Goal: Obtain resource: Download file/media

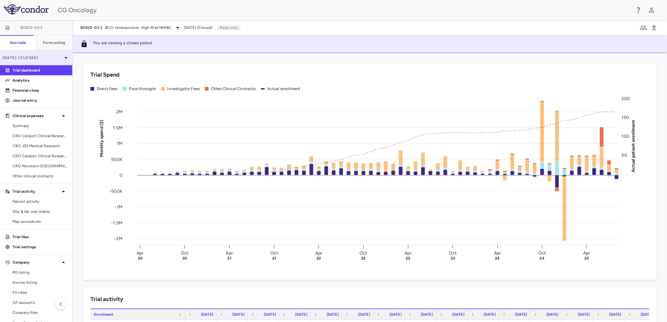
click at [41, 59] on p "[DATE] (Closed)" at bounding box center [33, 58] width 60 height 6
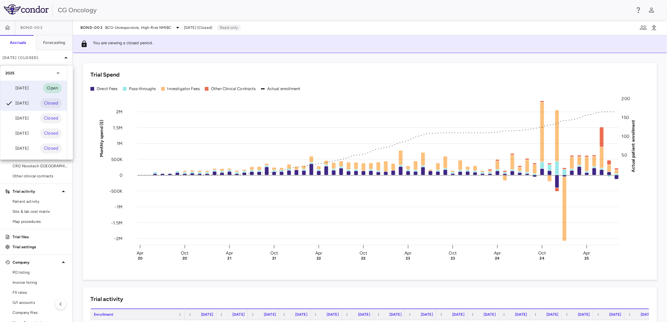
click at [29, 83] on div "[DATE] Open" at bounding box center [33, 88] width 67 height 15
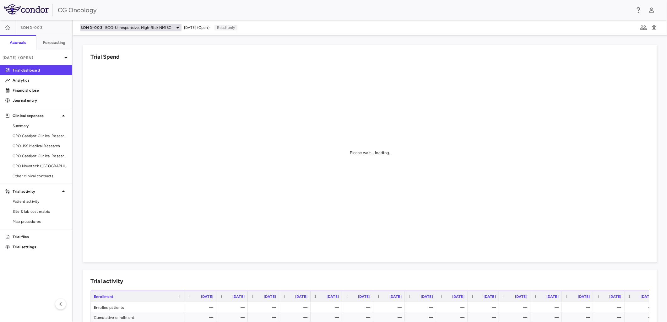
click at [154, 24] on div "BOND-003 BCG-Unresponsive, High-Risk NMIBC" at bounding box center [130, 28] width 101 height 8
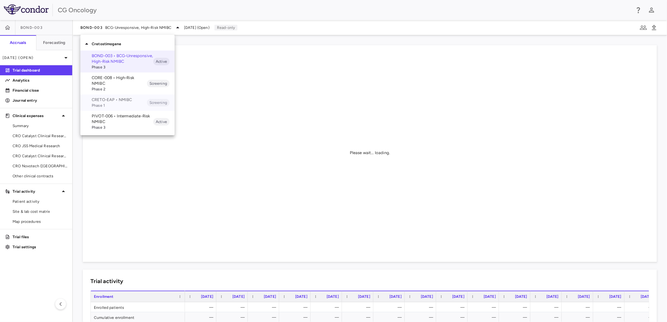
click at [128, 99] on p "CRETO-EAP • NMIBC" at bounding box center [119, 100] width 55 height 6
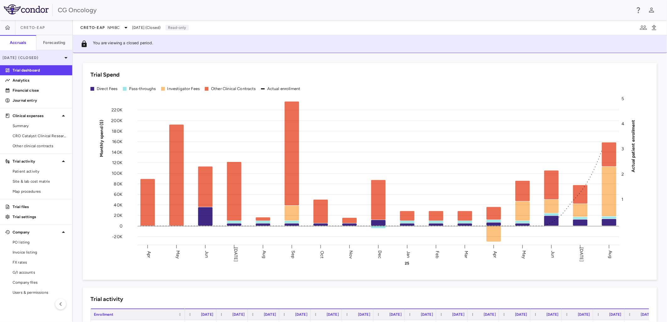
click at [51, 60] on p "[DATE] (Closed)" at bounding box center [33, 58] width 60 height 6
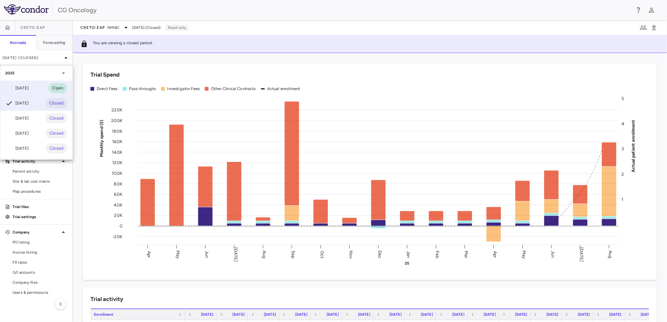
click at [46, 87] on div "[DATE] Open" at bounding box center [36, 88] width 72 height 15
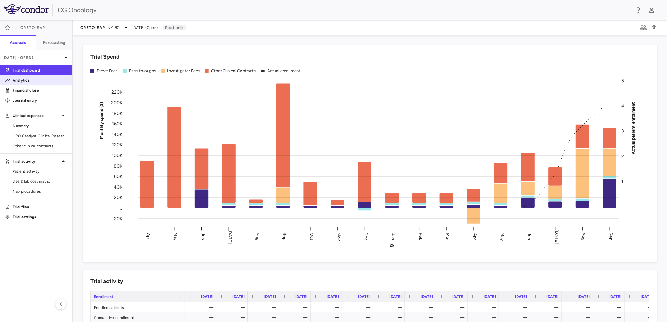
click at [30, 77] on link "Analytics" at bounding box center [36, 80] width 72 height 9
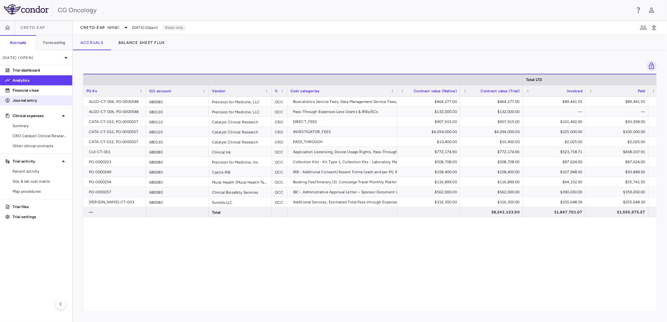
click at [24, 103] on p "Journal entry" at bounding box center [40, 101] width 55 height 6
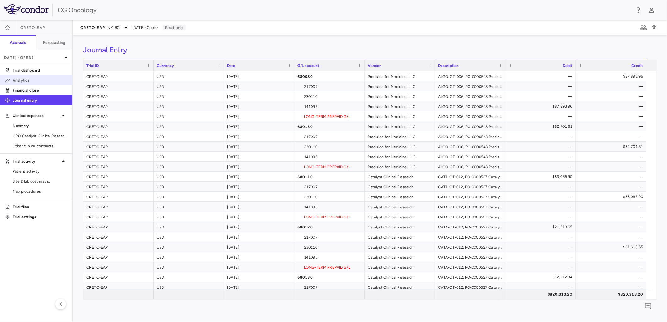
click at [14, 81] on p "Analytics" at bounding box center [40, 81] width 55 height 6
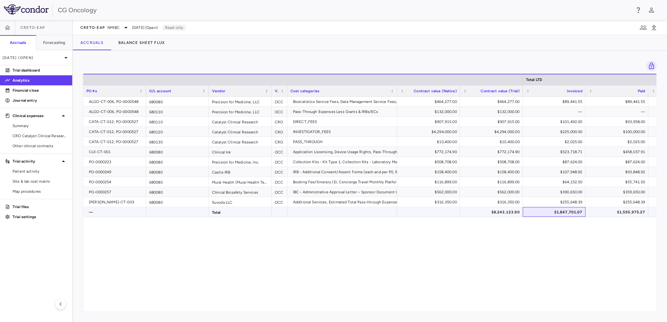
click at [567, 212] on div "$1,847,701.07" at bounding box center [555, 212] width 54 height 10
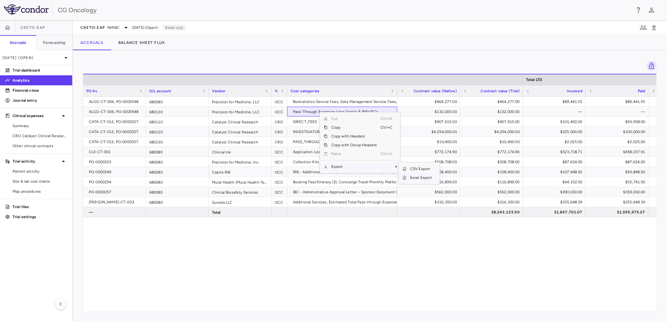
click at [415, 177] on span "Excel Export" at bounding box center [421, 177] width 30 height 9
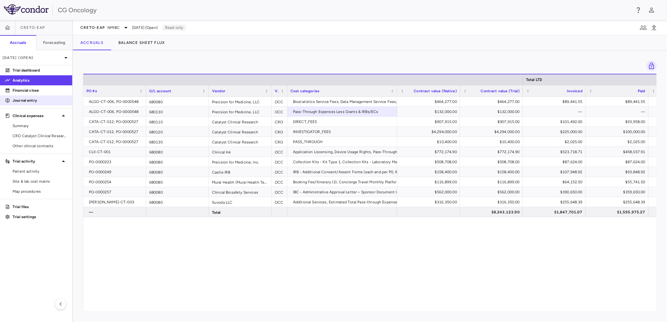
click at [45, 98] on p "Journal entry" at bounding box center [40, 101] width 55 height 6
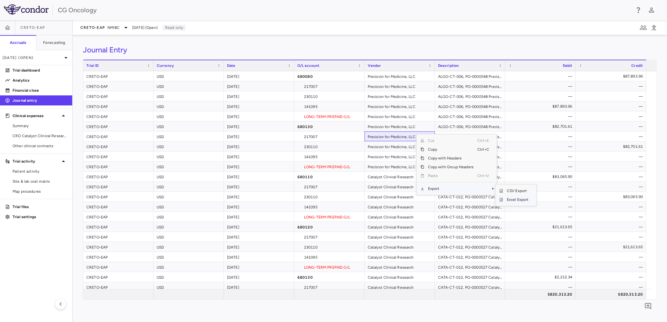
click at [507, 200] on span "Excel Export" at bounding box center [518, 199] width 30 height 9
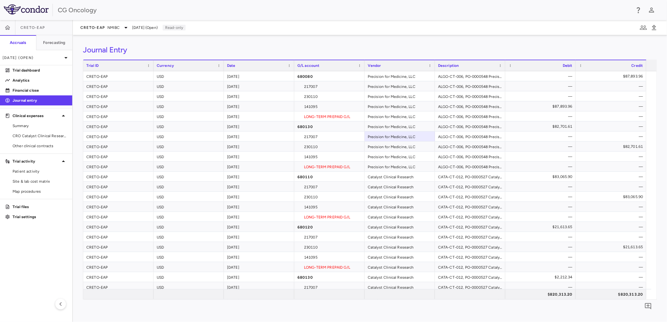
click at [441, 51] on div "Journal Entry" at bounding box center [370, 49] width 574 height 9
click at [491, 44] on div "Journal Entry Drag here to set row groups Drag here to set column labels Trial …" at bounding box center [370, 178] width 594 height 287
